Goal: Task Accomplishment & Management: Manage account settings

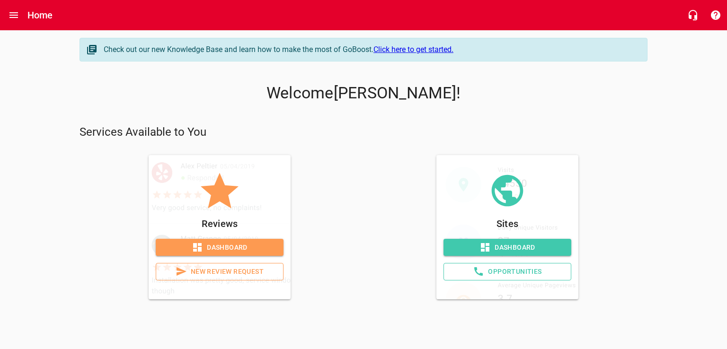
click at [313, 305] on div "Check out our new Knowledge Base and learn how to make the most of GoBoost. Cli…" at bounding box center [363, 168] width 583 height 277
click at [314, 177] on div "Reviews Dashboard New Review Request" at bounding box center [220, 227] width 280 height 144
click at [356, 152] on div "Reviews Dashboard New Review Request" at bounding box center [220, 227] width 288 height 152
click at [242, 250] on span "Dashboard" at bounding box center [219, 248] width 113 height 12
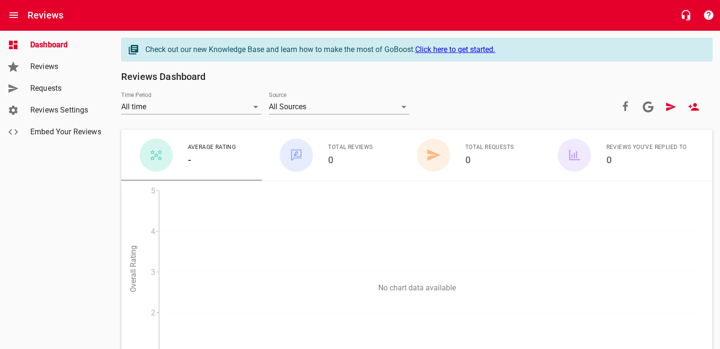
click at [43, 87] on span "Requests" at bounding box center [66, 88] width 72 height 11
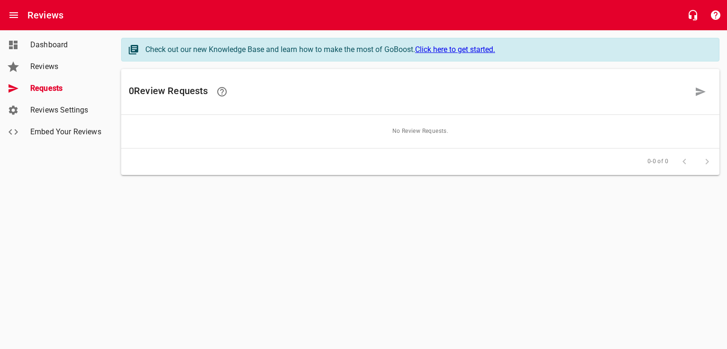
click at [476, 51] on link "Click here to get started." at bounding box center [455, 49] width 80 height 9
click at [66, 45] on span "Dashboard" at bounding box center [66, 44] width 72 height 11
click at [9, 6] on button "Open drawer" at bounding box center [13, 15] width 23 height 23
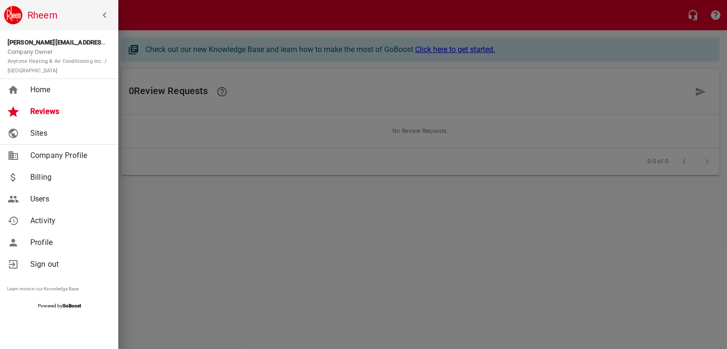
click at [53, 137] on span "Sites" at bounding box center [68, 133] width 77 height 11
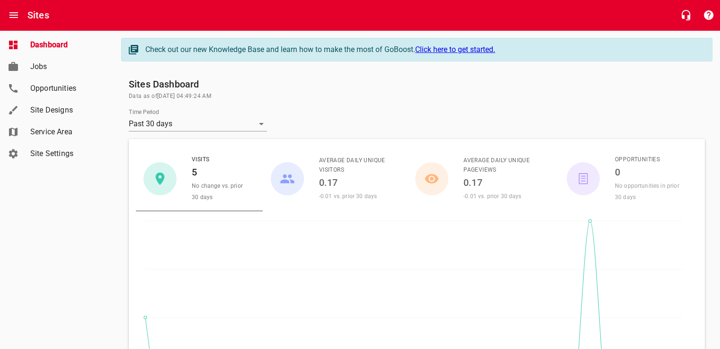
click at [66, 112] on span "Site Designs" at bounding box center [66, 110] width 72 height 11
